Goal: Transaction & Acquisition: Purchase product/service

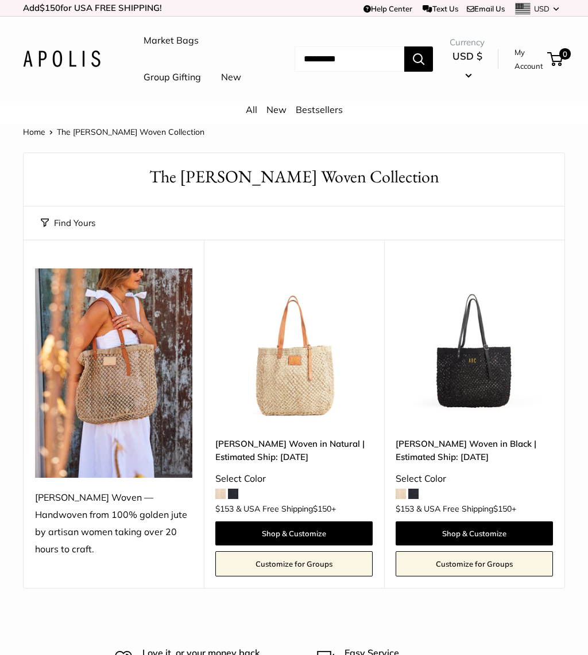
click at [119, 413] on img at bounding box center [113, 373] width 157 height 209
click at [304, 413] on img at bounding box center [293, 347] width 157 height 157
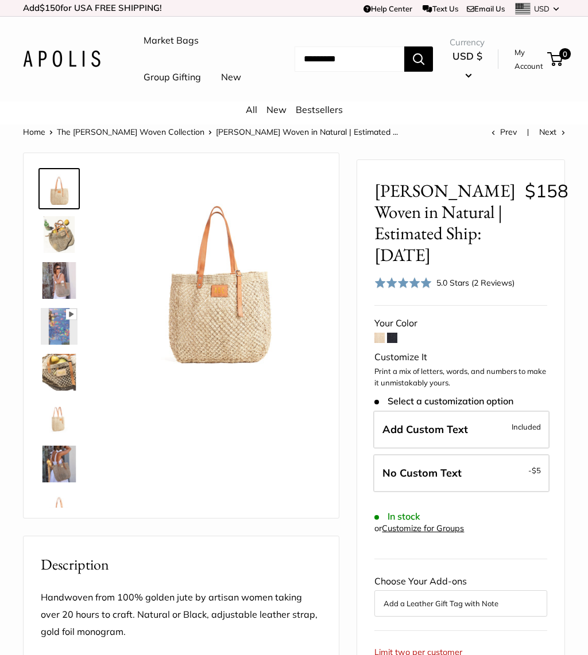
click at [55, 253] on img at bounding box center [59, 234] width 37 height 37
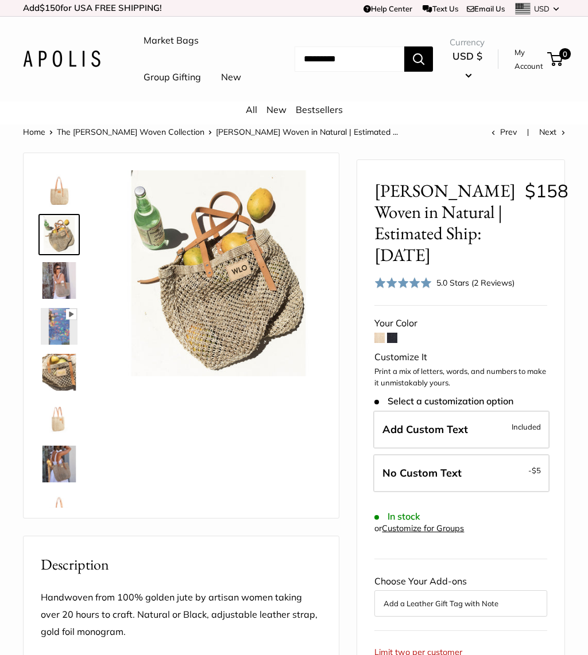
click at [58, 299] on img at bounding box center [59, 280] width 37 height 37
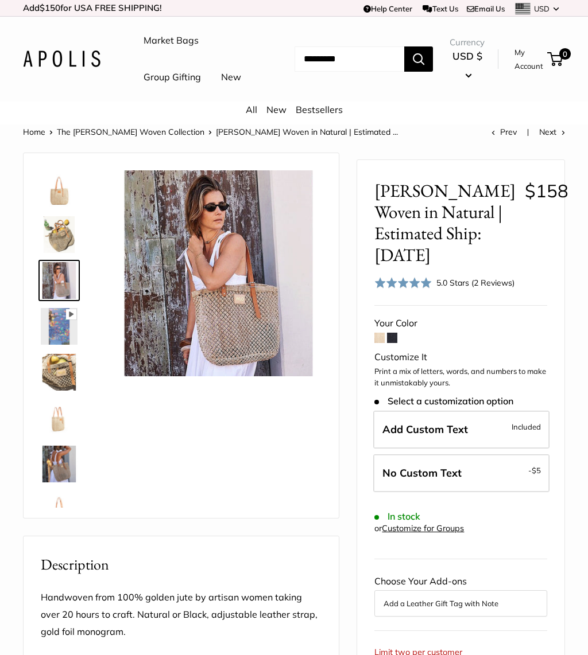
click at [56, 345] on img at bounding box center [59, 326] width 37 height 37
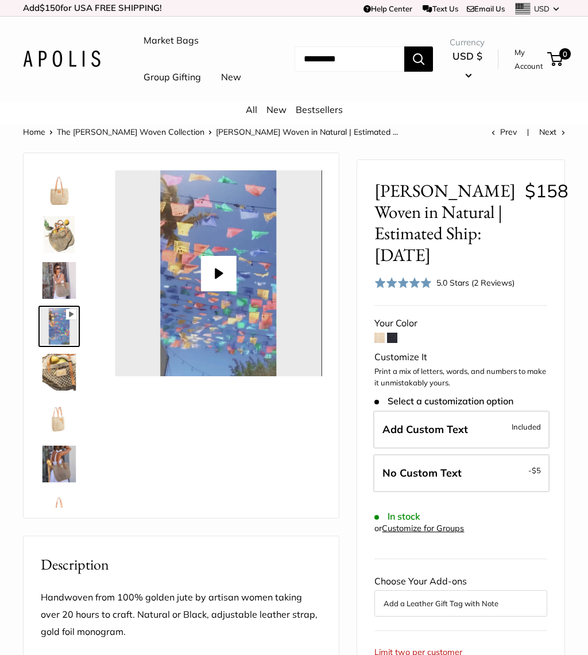
click at [56, 391] on img at bounding box center [59, 372] width 37 height 37
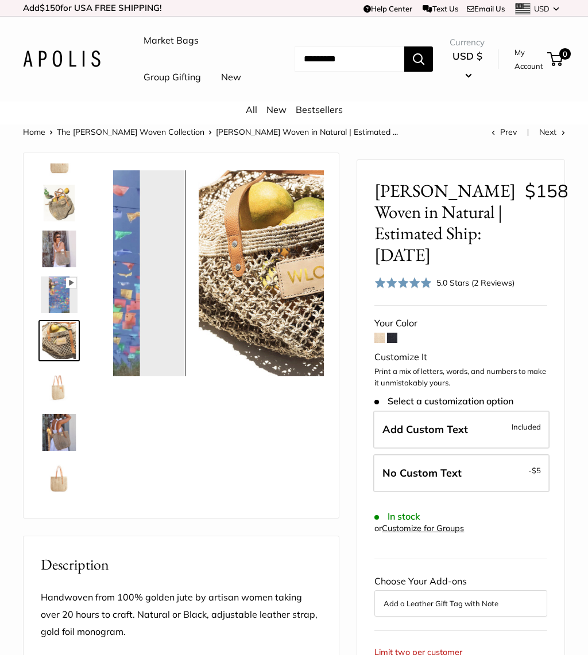
scroll to position [36, 0]
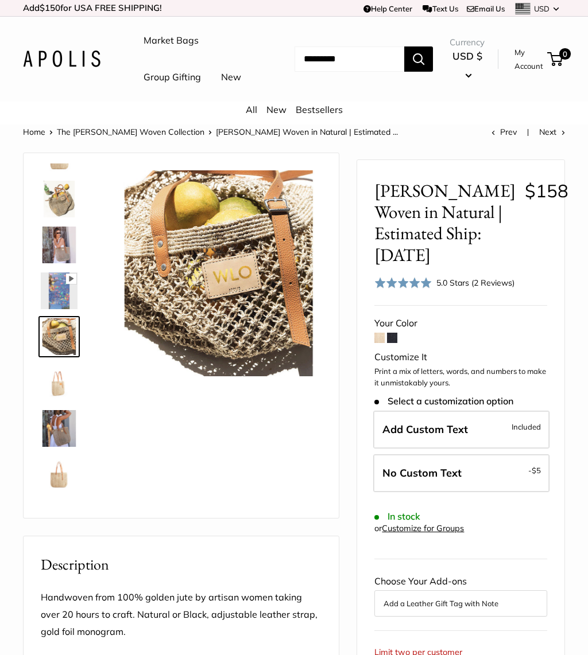
click at [56, 401] on img at bounding box center [59, 382] width 37 height 37
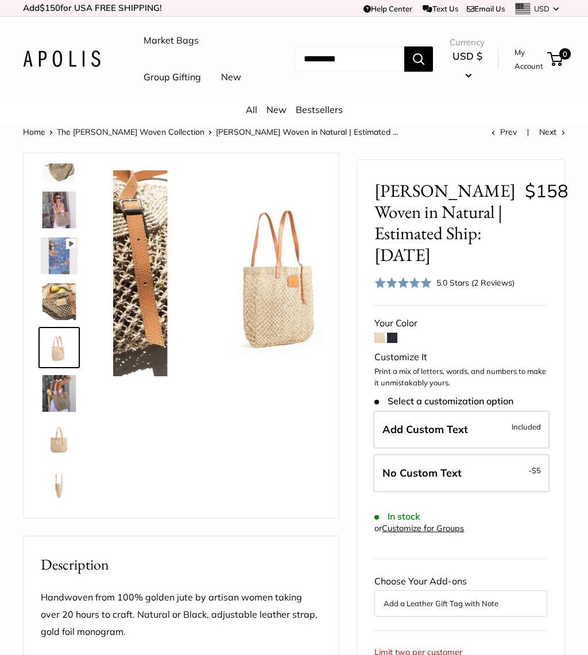
scroll to position [81, 0]
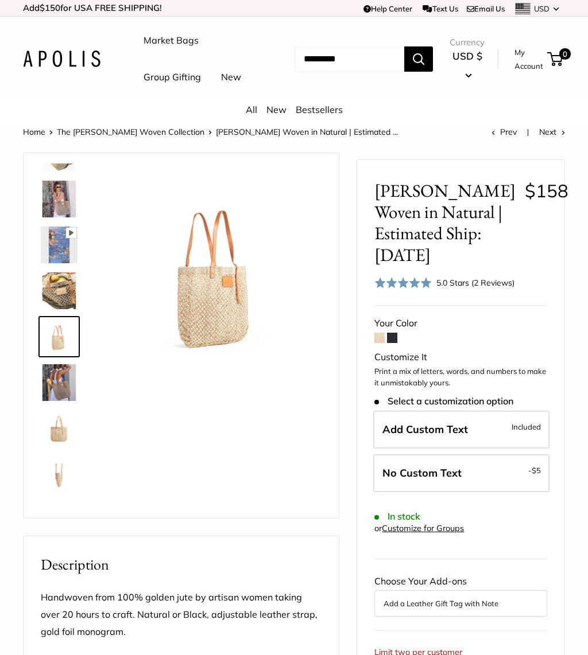
click at [60, 401] on img at bounding box center [59, 382] width 37 height 37
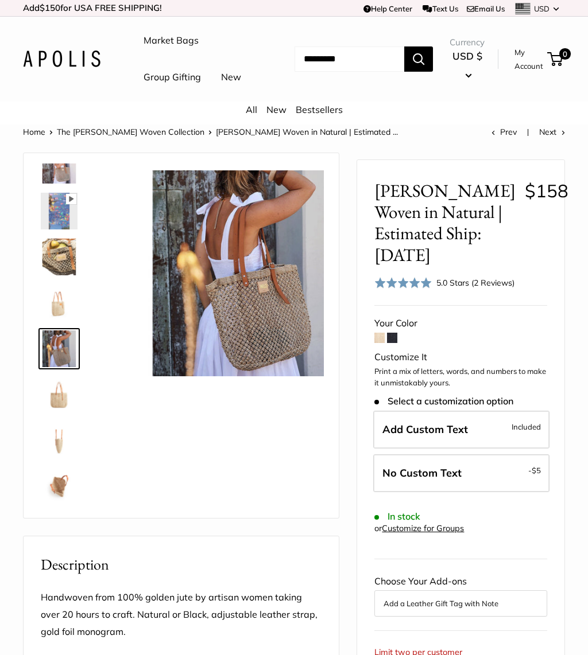
scroll to position [127, 0]
